Goal: Check status: Check status

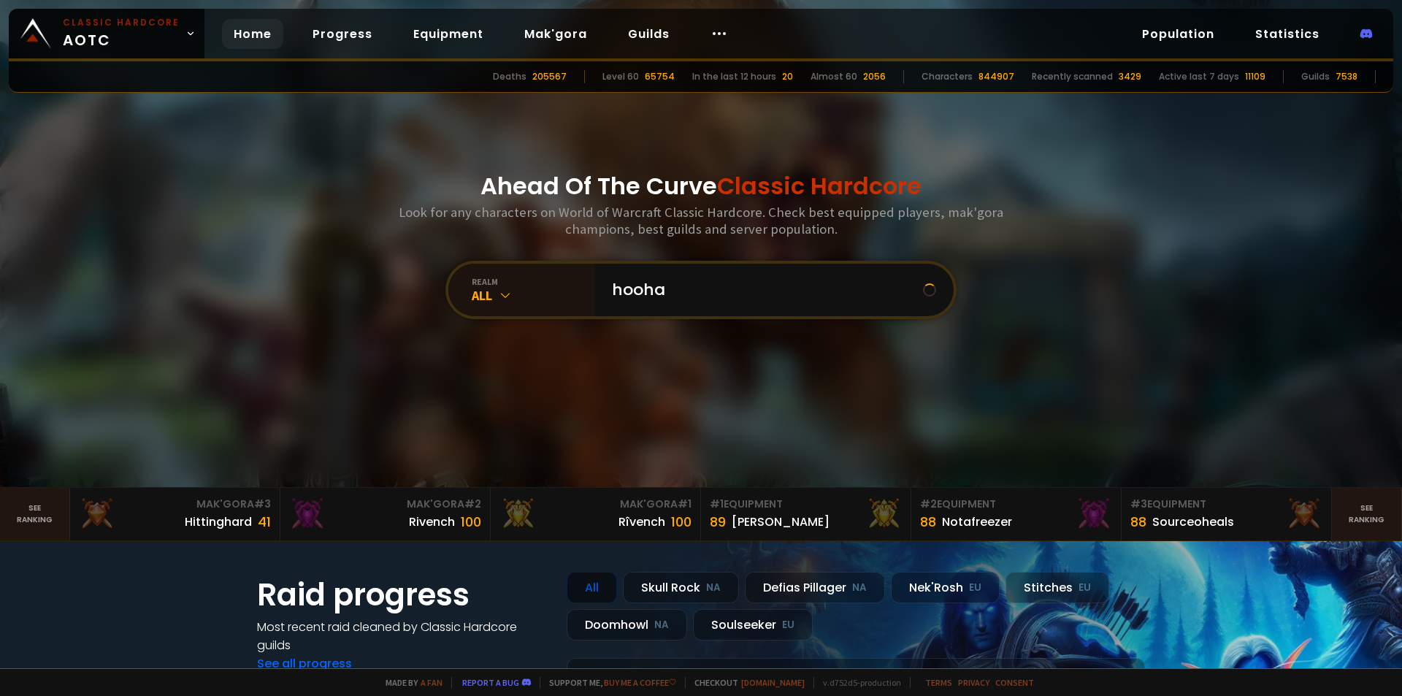
type input "hoohah"
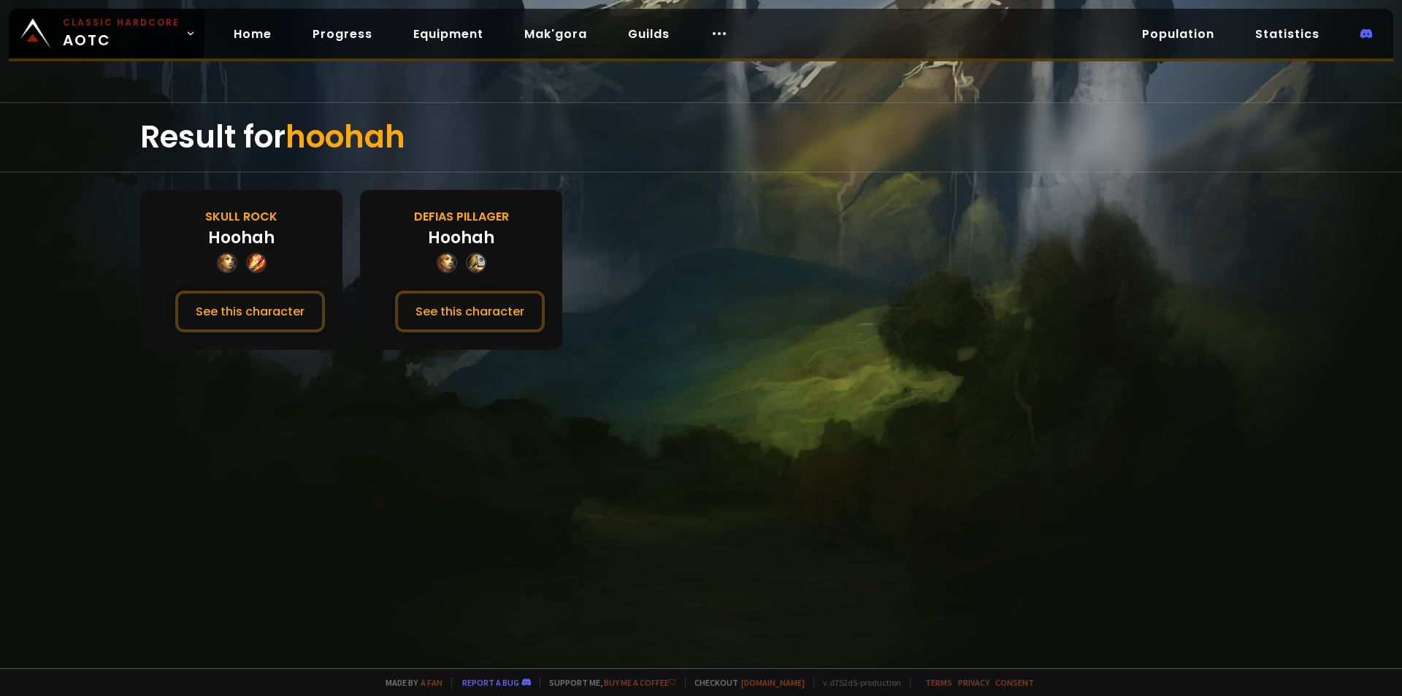
click at [454, 216] on div "Defias Pillager" at bounding box center [461, 216] width 95 height 18
click at [497, 320] on button "See this character" at bounding box center [470, 312] width 150 height 42
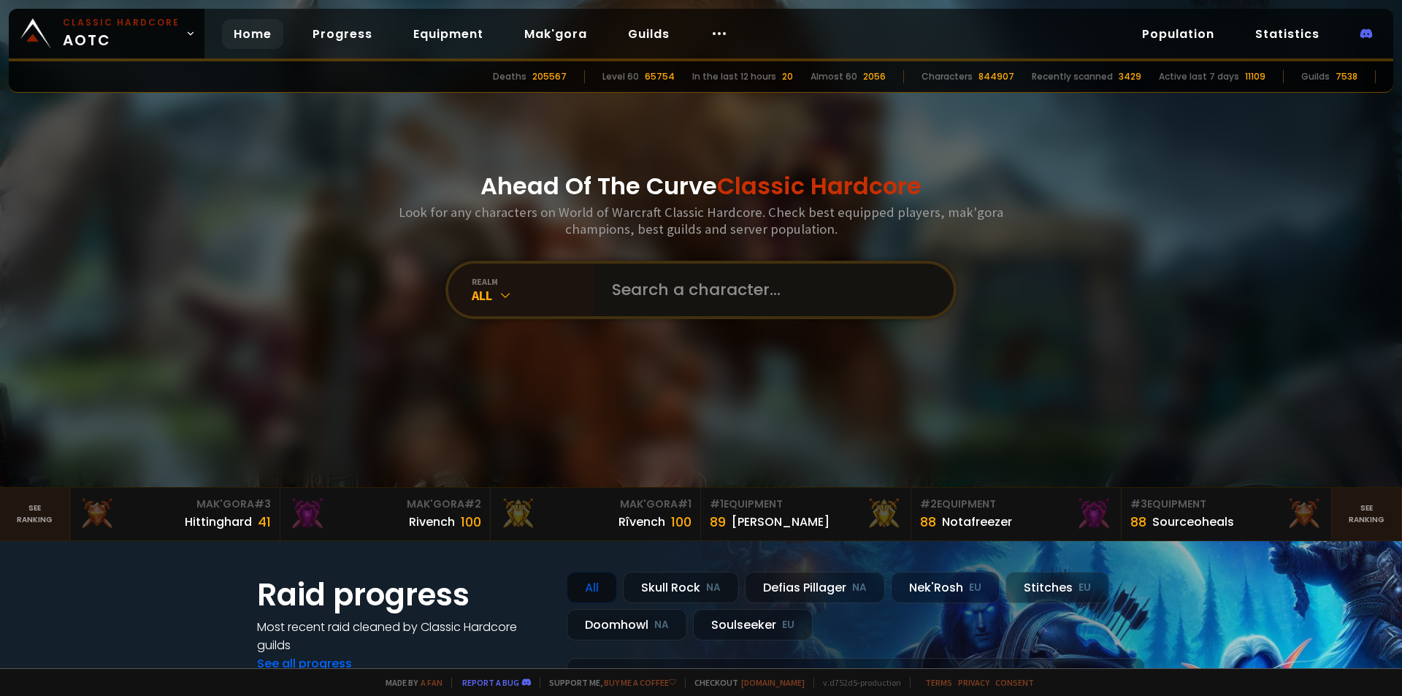
click at [703, 270] on input "text" at bounding box center [769, 290] width 333 height 53
type input "gazzil"
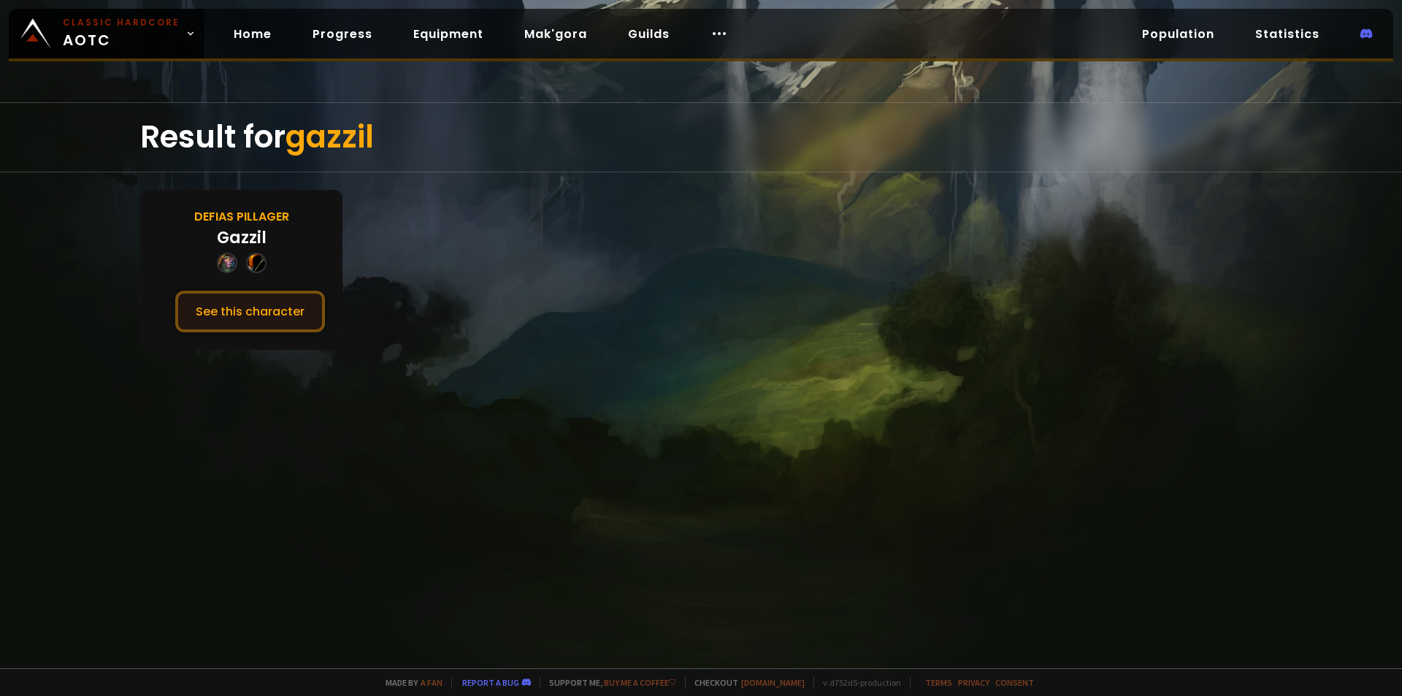
click at [267, 313] on button "See this character" at bounding box center [250, 312] width 150 height 42
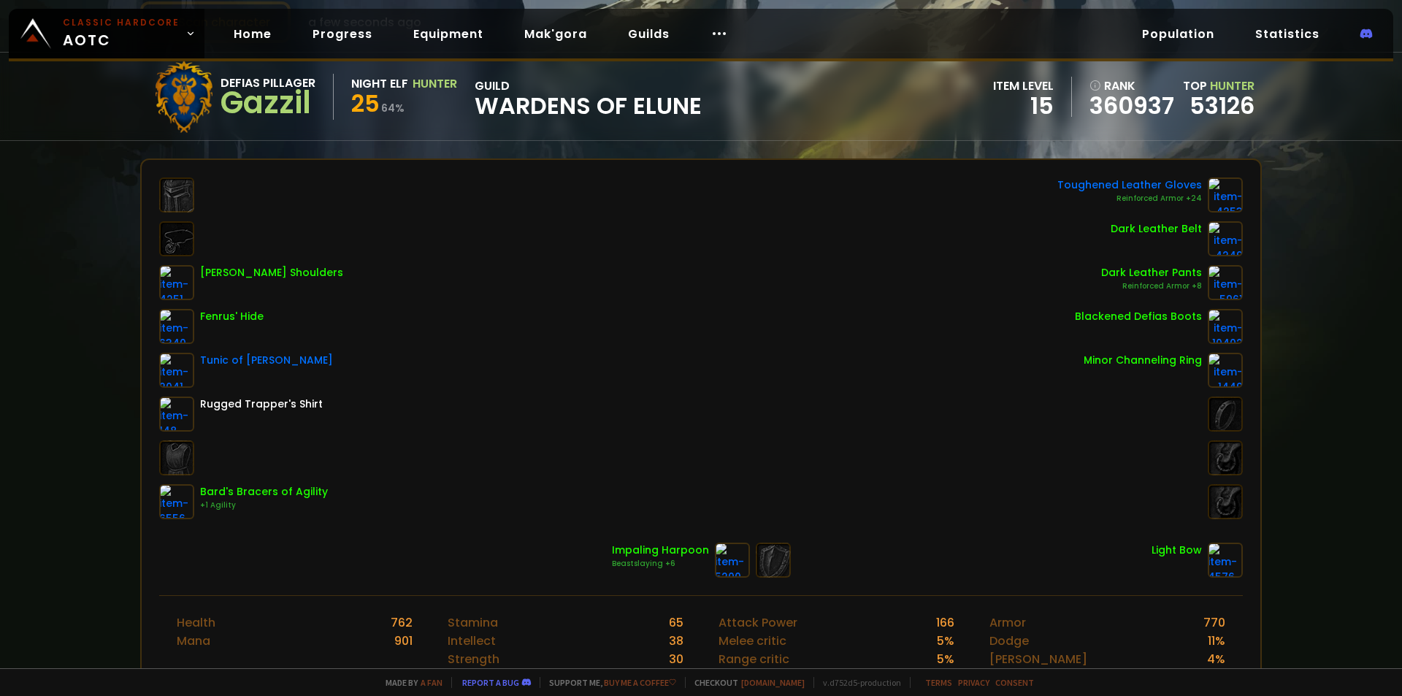
scroll to position [146, 0]
